Goal: Check status

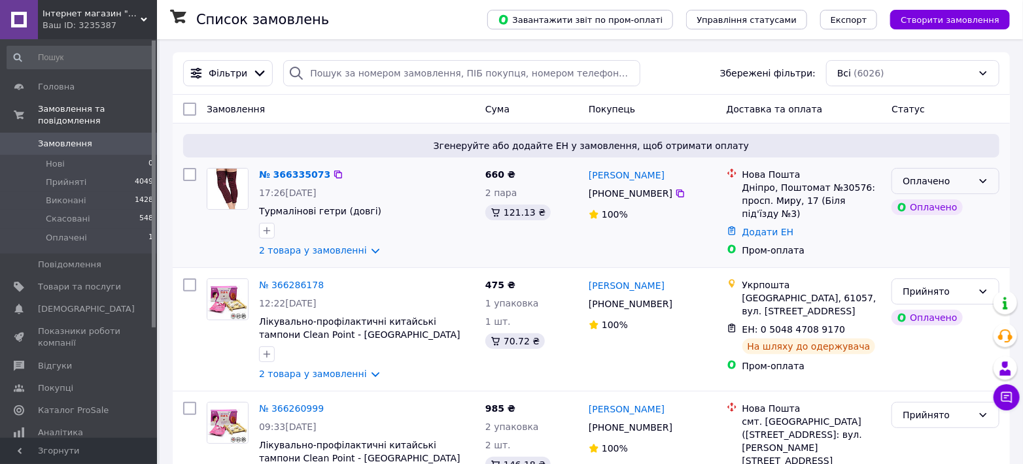
click at [972, 183] on div "Оплачено" at bounding box center [937, 181] width 70 height 14
click at [953, 207] on li "Прийнято" at bounding box center [945, 210] width 107 height 24
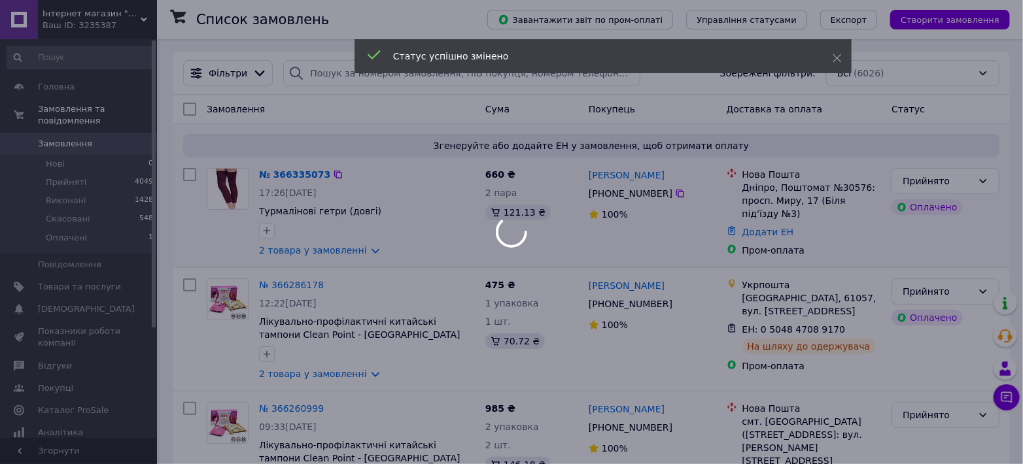
click at [65, 7] on div "Інтернет магазин "Ваше здоров'я" - продукція з Китаю. Ваш ID: 3235387" at bounding box center [97, 19] width 119 height 39
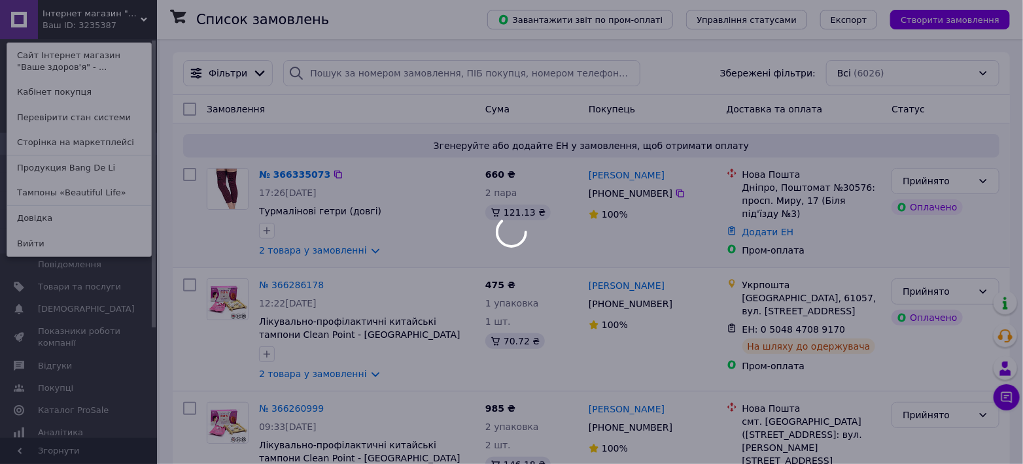
click at [96, 188] on div at bounding box center [511, 232] width 1023 height 464
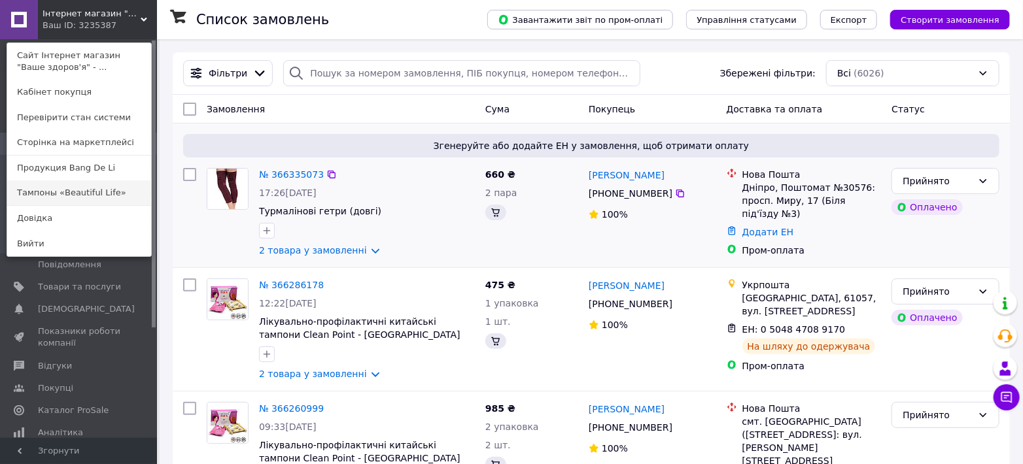
click at [103, 197] on link "Тампоны «Beautiful Life»" at bounding box center [79, 192] width 144 height 25
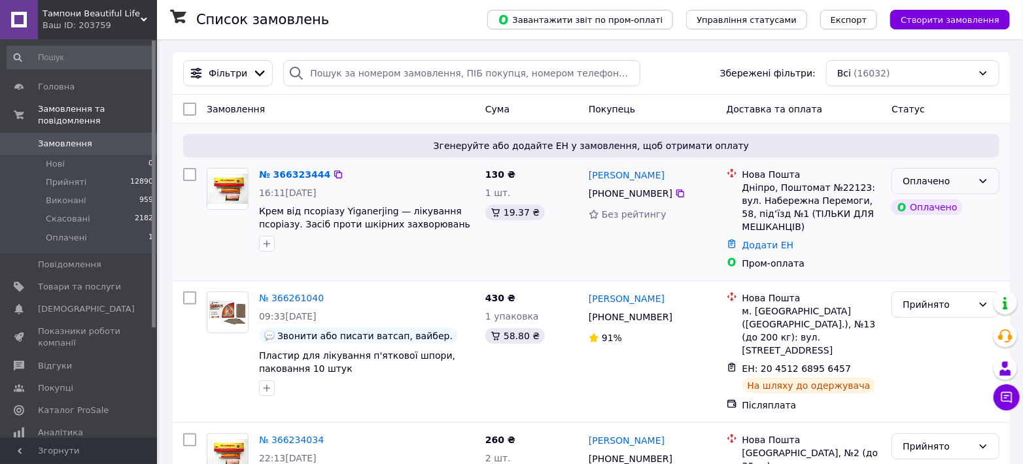
click at [947, 178] on div "Оплачено" at bounding box center [937, 181] width 70 height 14
click at [945, 210] on li "Прийнято" at bounding box center [945, 210] width 107 height 24
